Goal: Navigation & Orientation: Find specific page/section

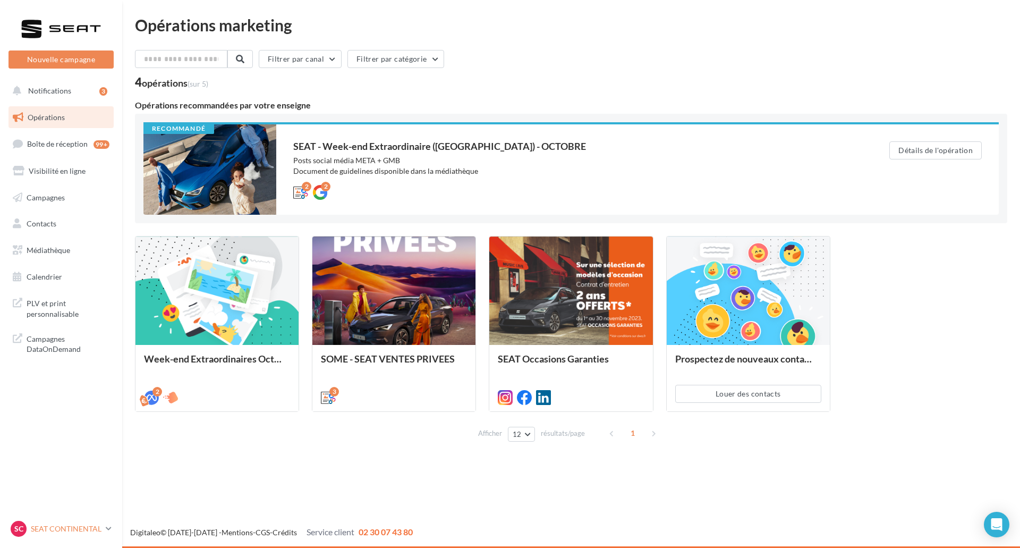
click at [84, 519] on link "SC SEAT CONTINENTAL SEAT-[GEOGRAPHIC_DATA]" at bounding box center [61, 529] width 105 height 20
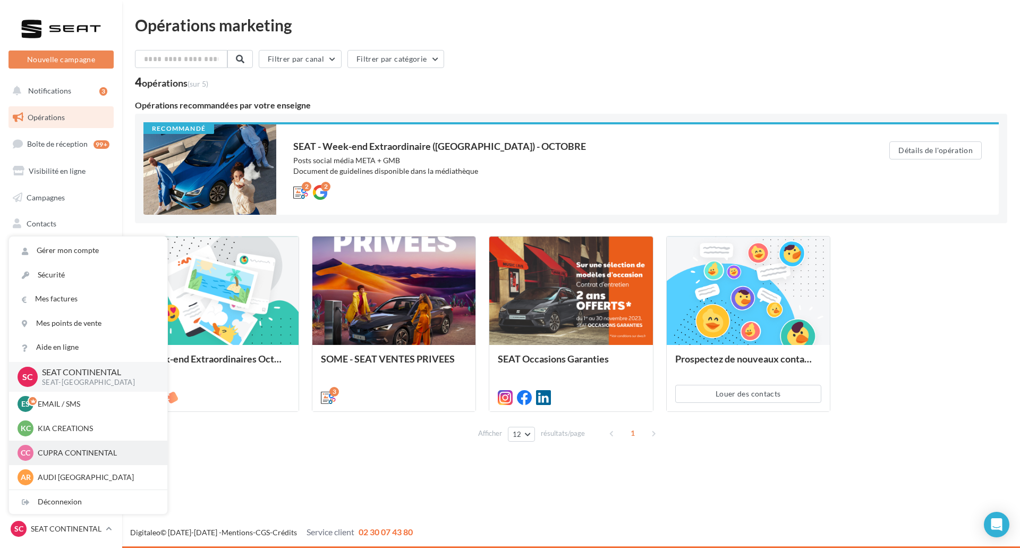
scroll to position [49, 0]
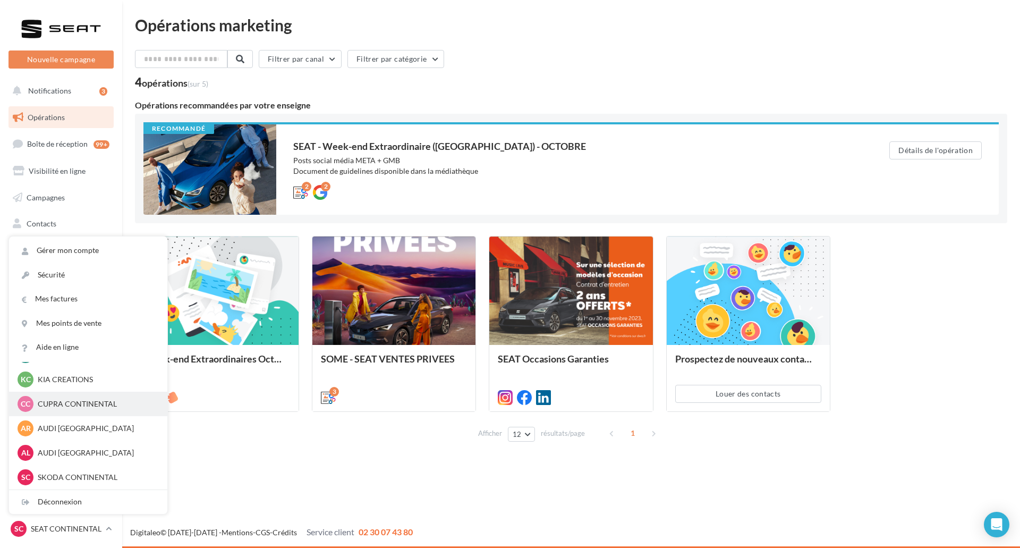
click at [107, 403] on p "CUPRA CONTINENTAL" at bounding box center [96, 404] width 117 height 11
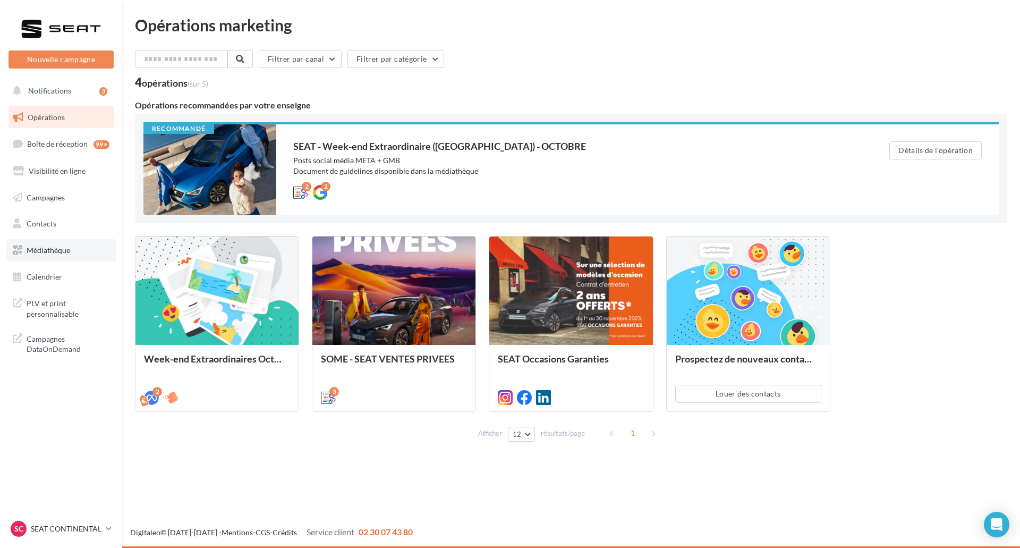
click at [72, 239] on link "Médiathèque" at bounding box center [60, 250] width 109 height 22
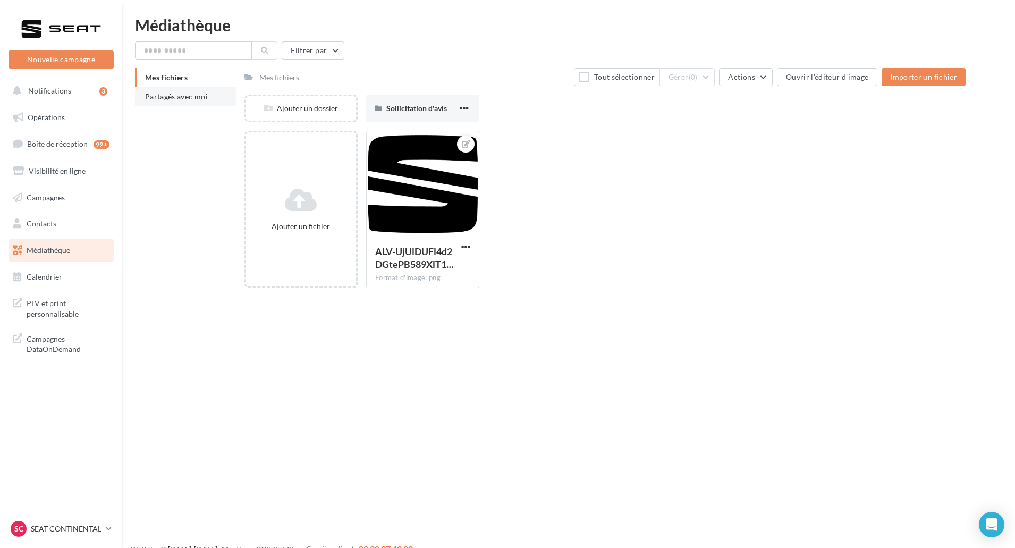
click at [205, 102] on li "Partagés avec moi" at bounding box center [185, 96] width 101 height 19
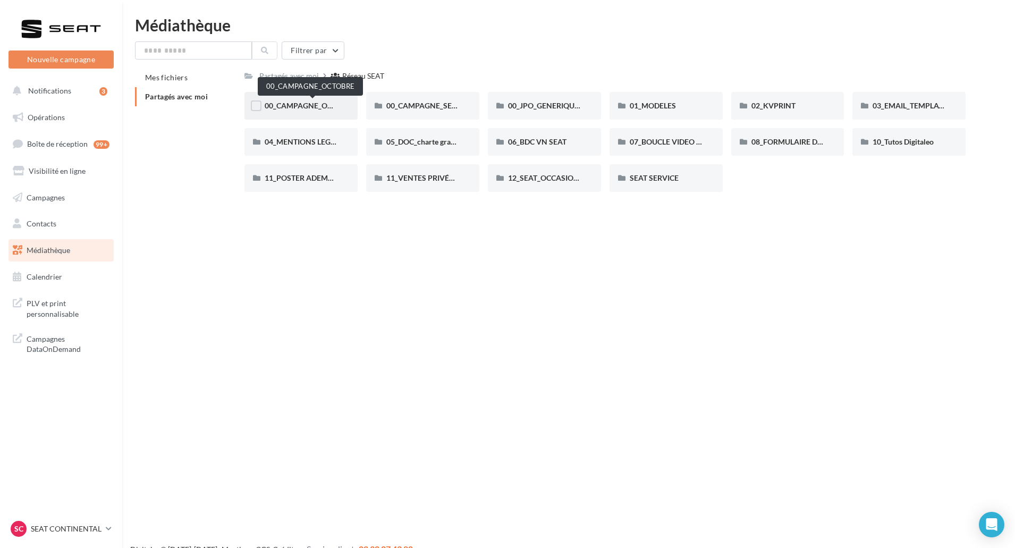
click at [299, 108] on span "00_CAMPAGNE_OCTOBRE" at bounding box center [310, 105] width 91 height 9
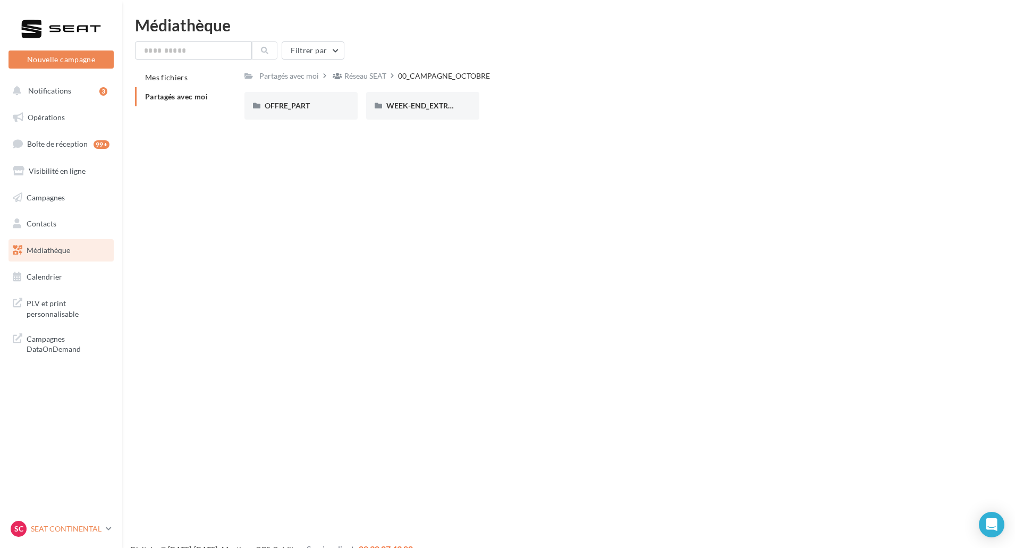
click at [51, 534] on div "SC SEAT CONTINENTAL SEAT-[GEOGRAPHIC_DATA]" at bounding box center [56, 529] width 91 height 16
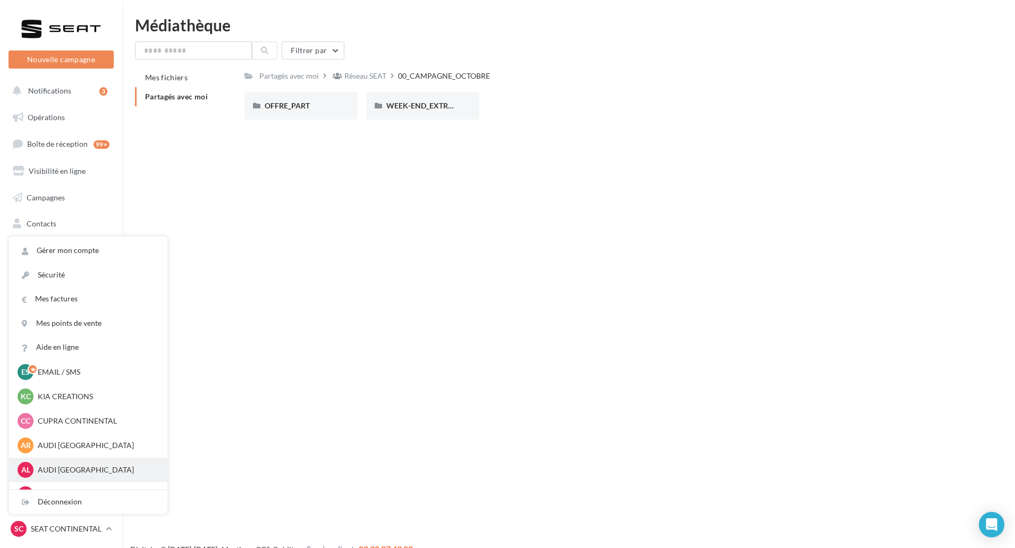
scroll to position [49, 0]
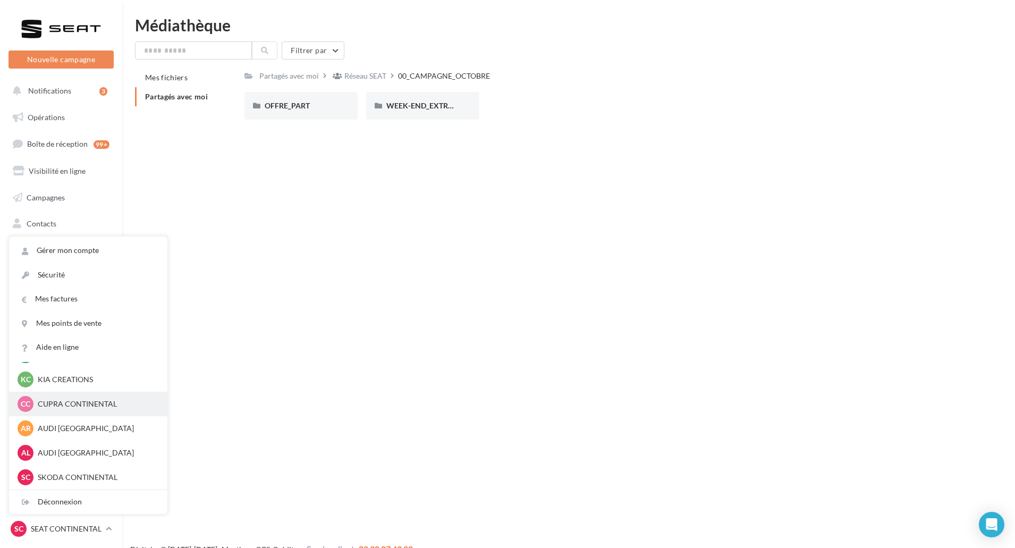
click at [77, 402] on p "CUPRA CONTINENTAL" at bounding box center [96, 404] width 117 height 11
